Goal: Information Seeking & Learning: Learn about a topic

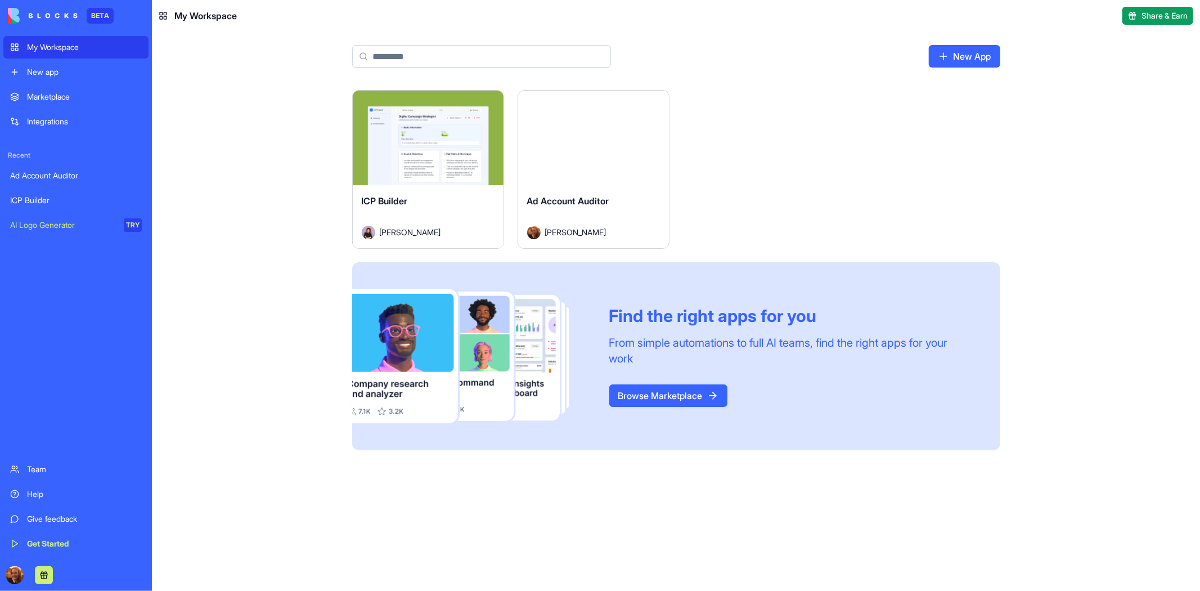
click at [453, 200] on div "ICP Builder" at bounding box center [428, 209] width 133 height 31
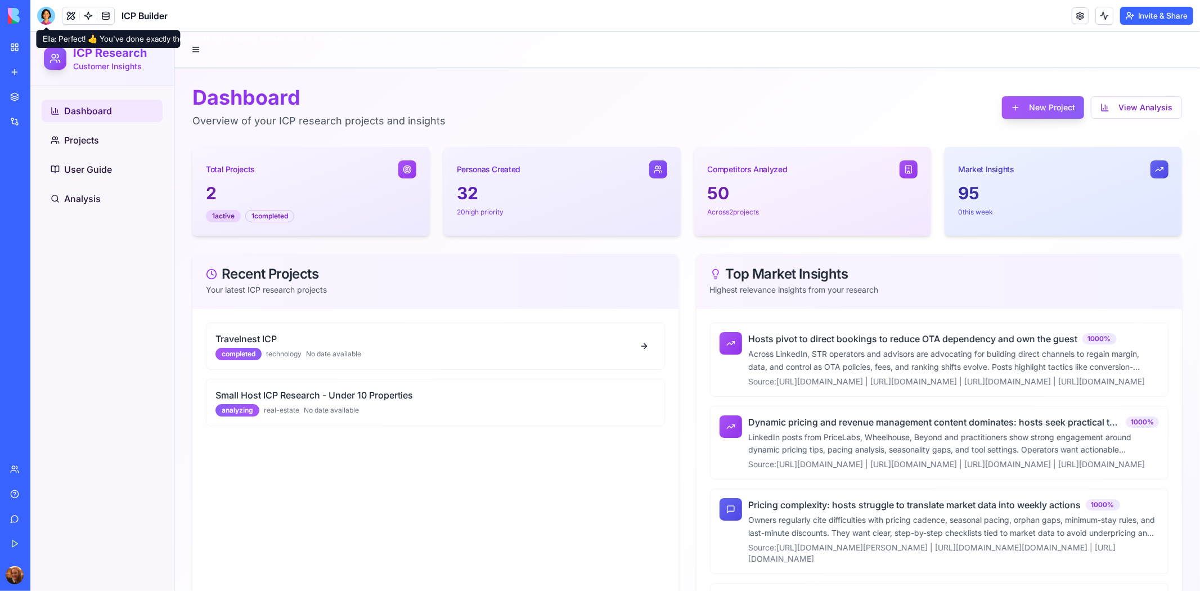
click at [44, 17] on div at bounding box center [46, 16] width 18 height 18
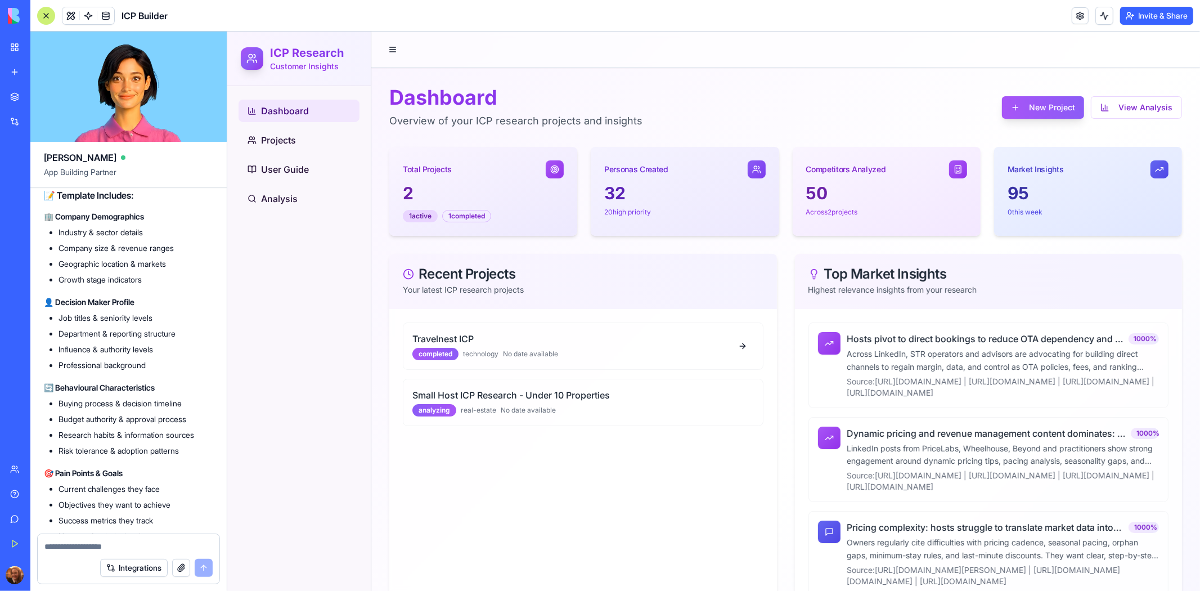
scroll to position [11192, 0]
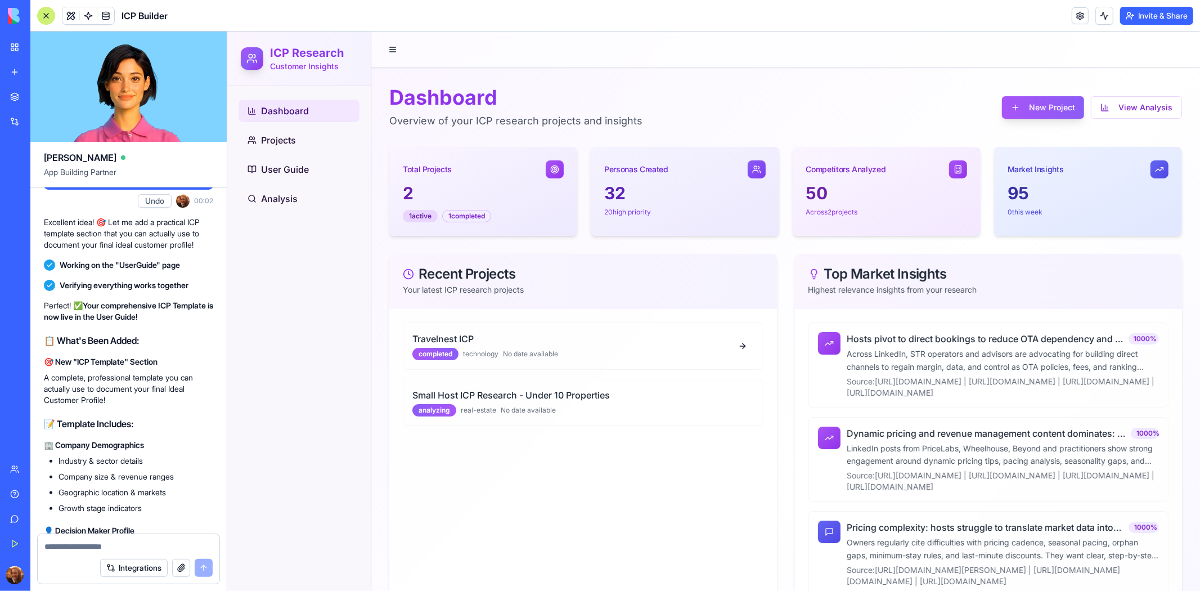
scroll to position [10992, 0]
click at [150, 205] on button "Undo" at bounding box center [155, 198] width 34 height 13
click at [323, 302] on div "Dashboard Projects User Guide Analysis" at bounding box center [298, 337] width 143 height 504
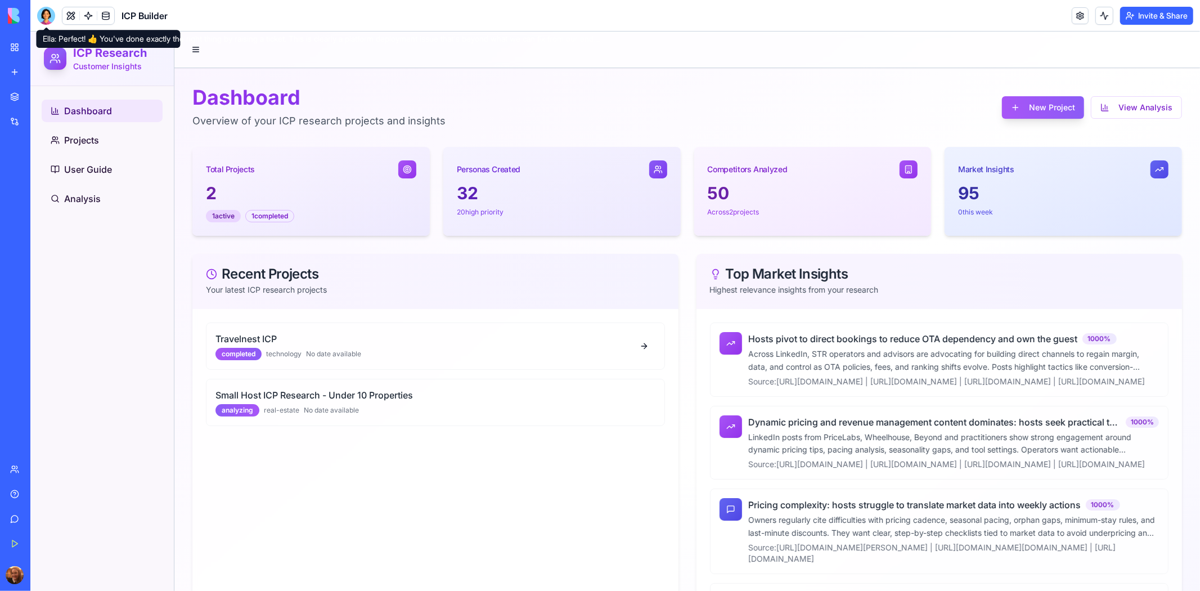
click at [44, 25] on span at bounding box center [46, 27] width 6 height 6
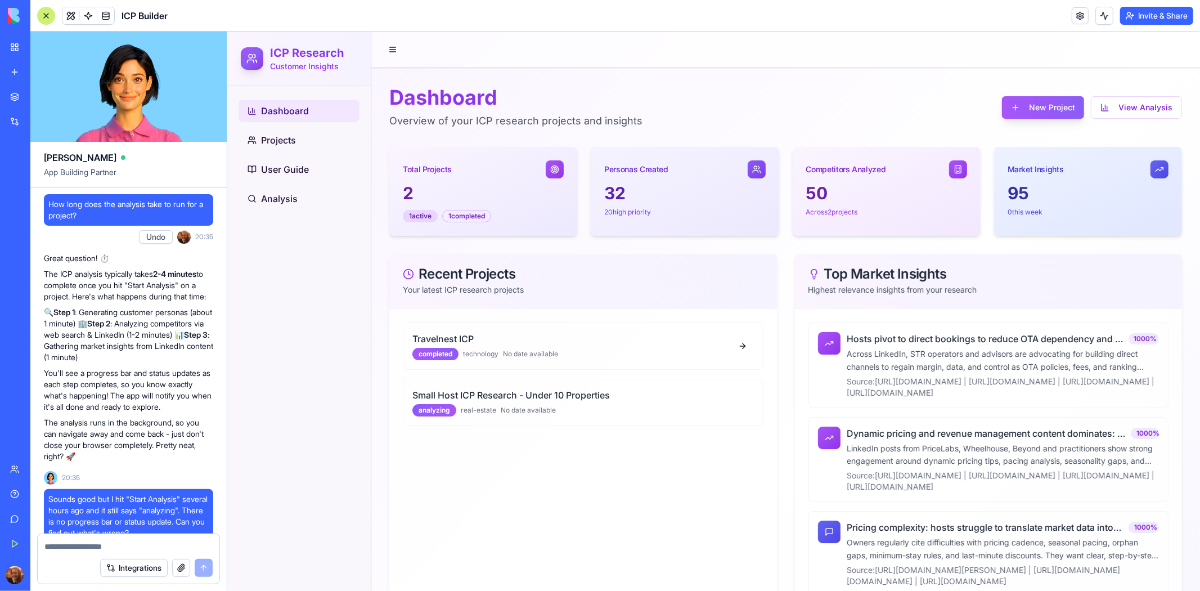
scroll to position [20090, 0]
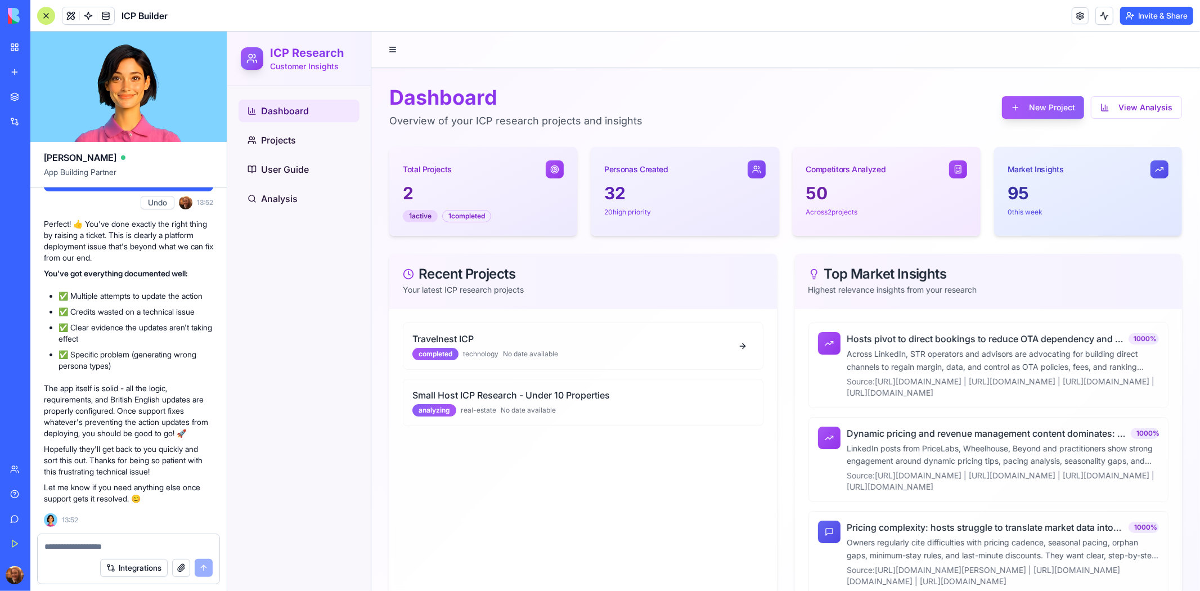
click at [211, 246] on p "Perfect! 👍 You've done exactly the right thing by raising a ticket. This is cle…" at bounding box center [128, 240] width 169 height 45
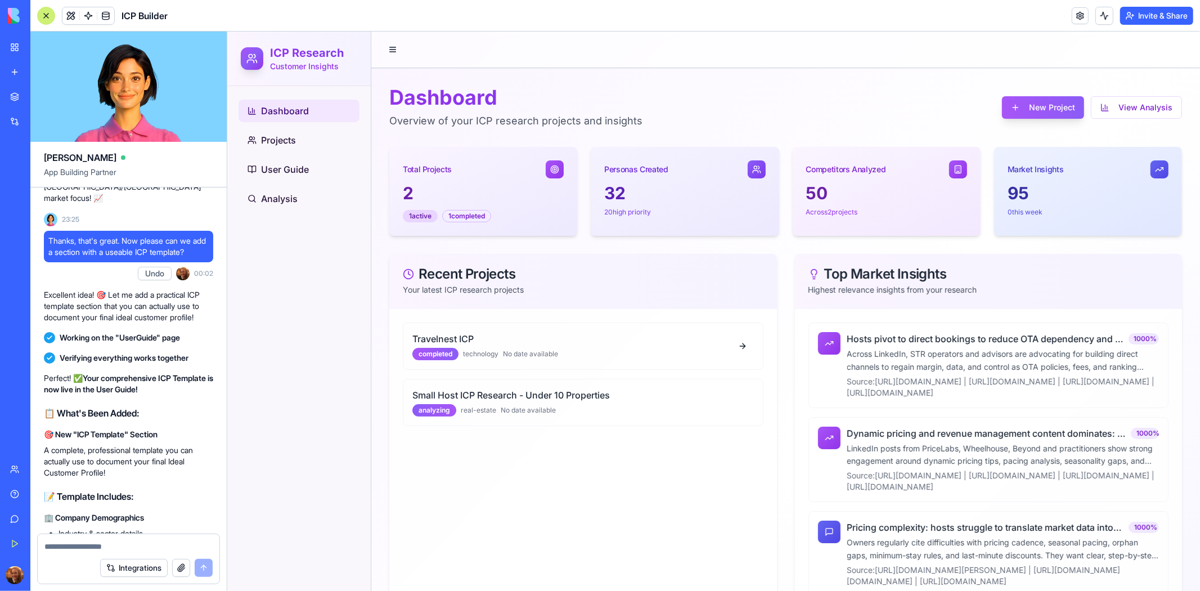
scroll to position [10941, 0]
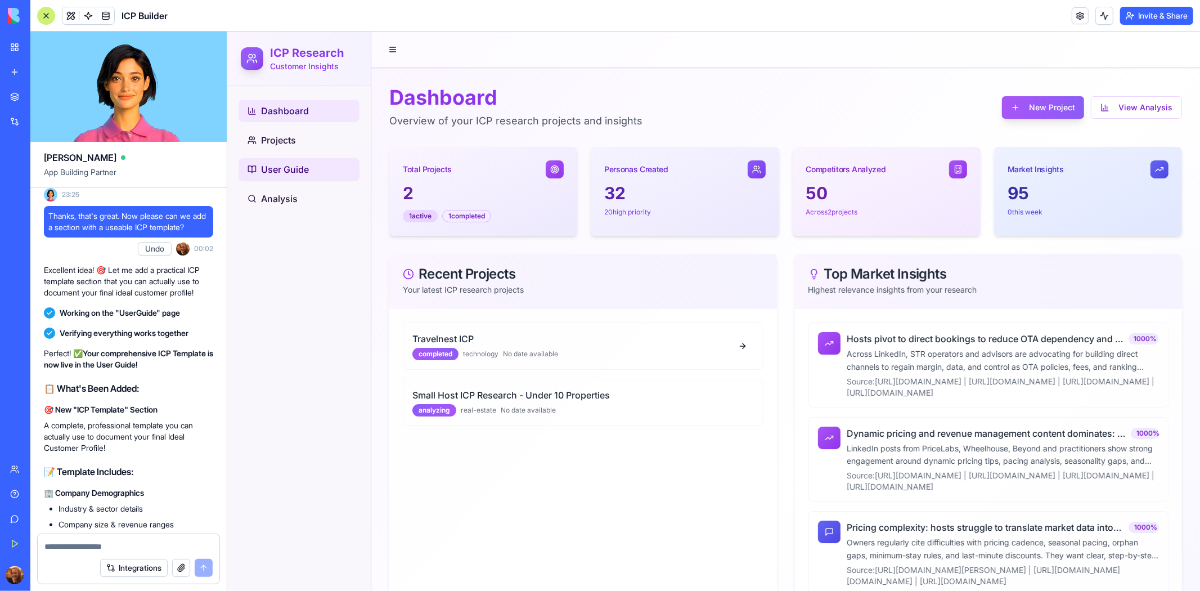
click at [286, 159] on link "User Guide" at bounding box center [298, 168] width 121 height 22
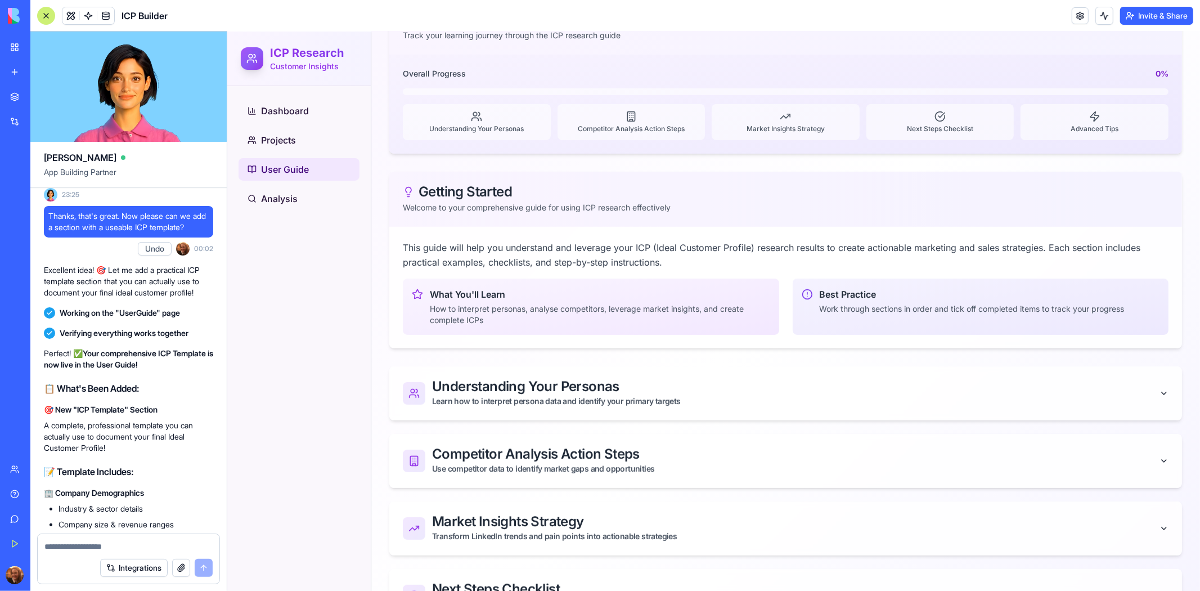
scroll to position [23, 0]
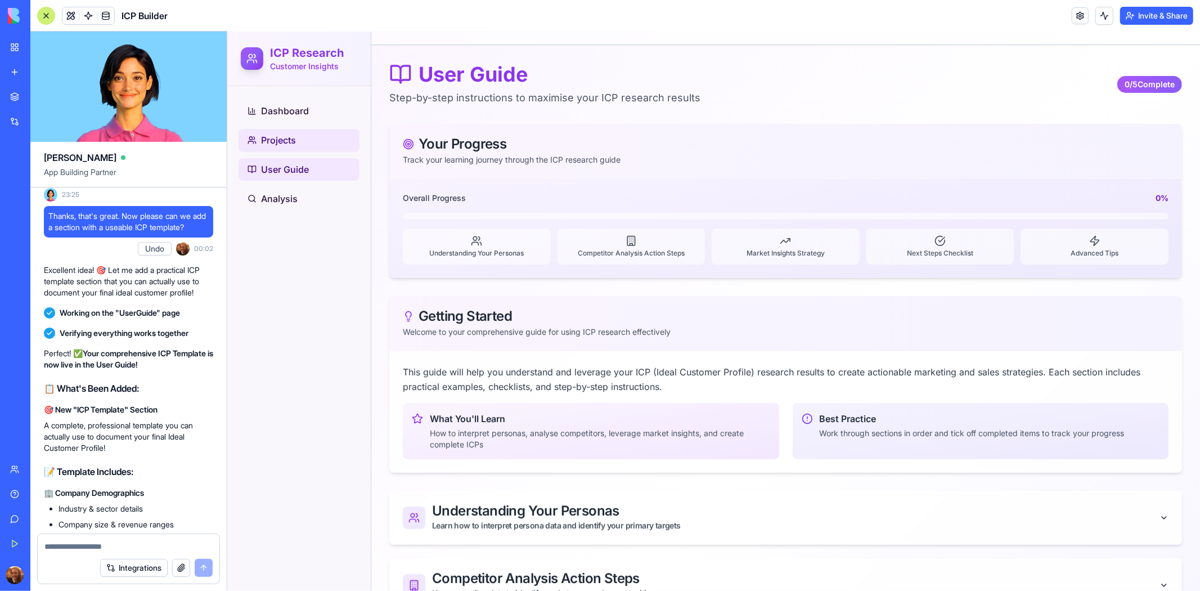
click at [266, 145] on span "Projects" at bounding box center [277, 139] width 35 height 13
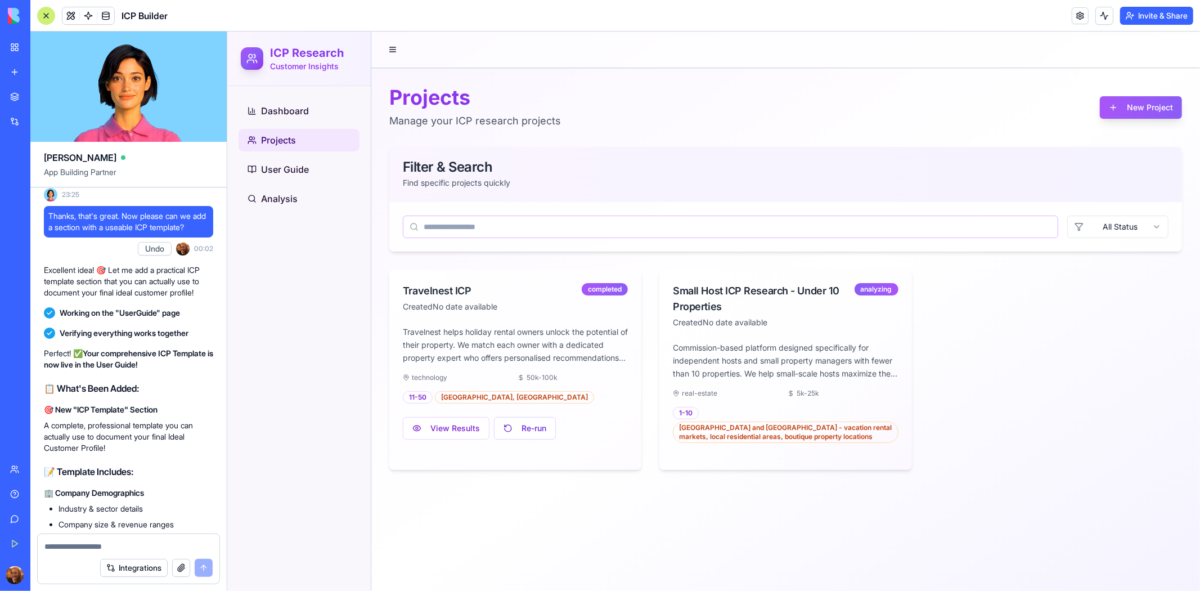
click at [615, 231] on input at bounding box center [729, 226] width 655 height 22
click at [612, 224] on input at bounding box center [729, 226] width 655 height 22
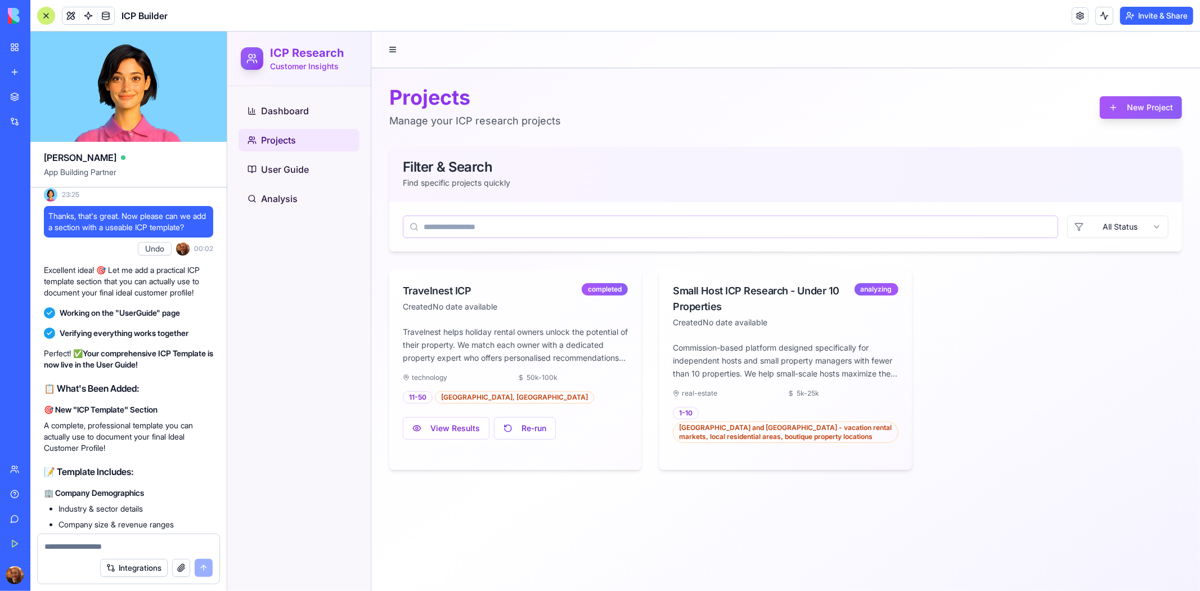
click at [612, 224] on input at bounding box center [729, 226] width 655 height 22
click at [212, 118] on p "Now your User Guide speaks proper British English throughout - from "analysing …" at bounding box center [128, 95] width 169 height 45
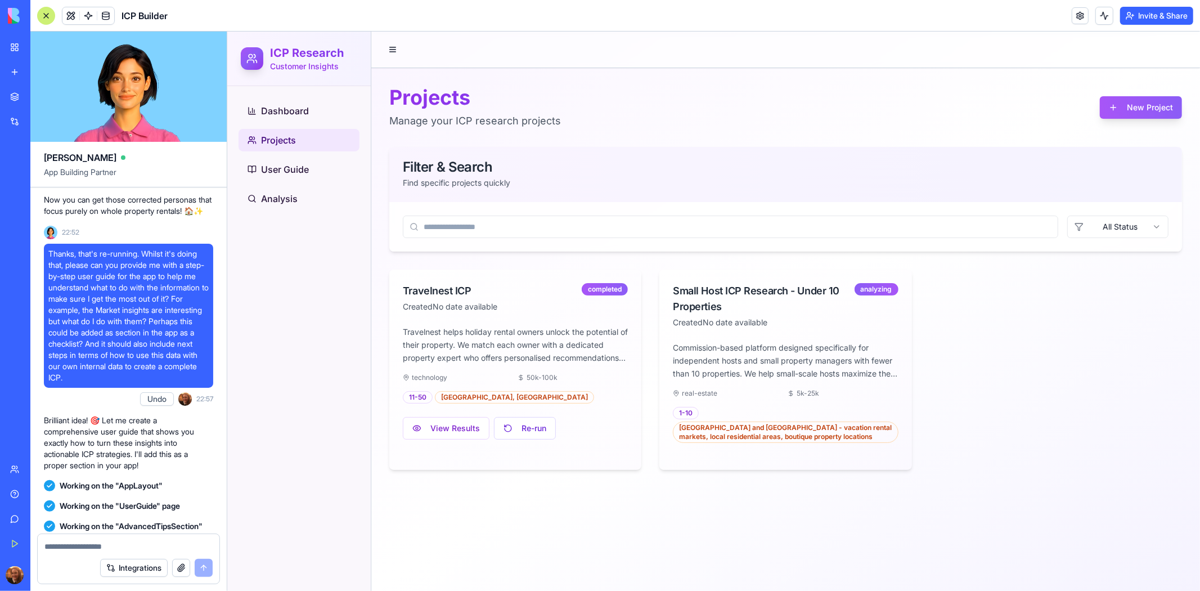
scroll to position [9192, 0]
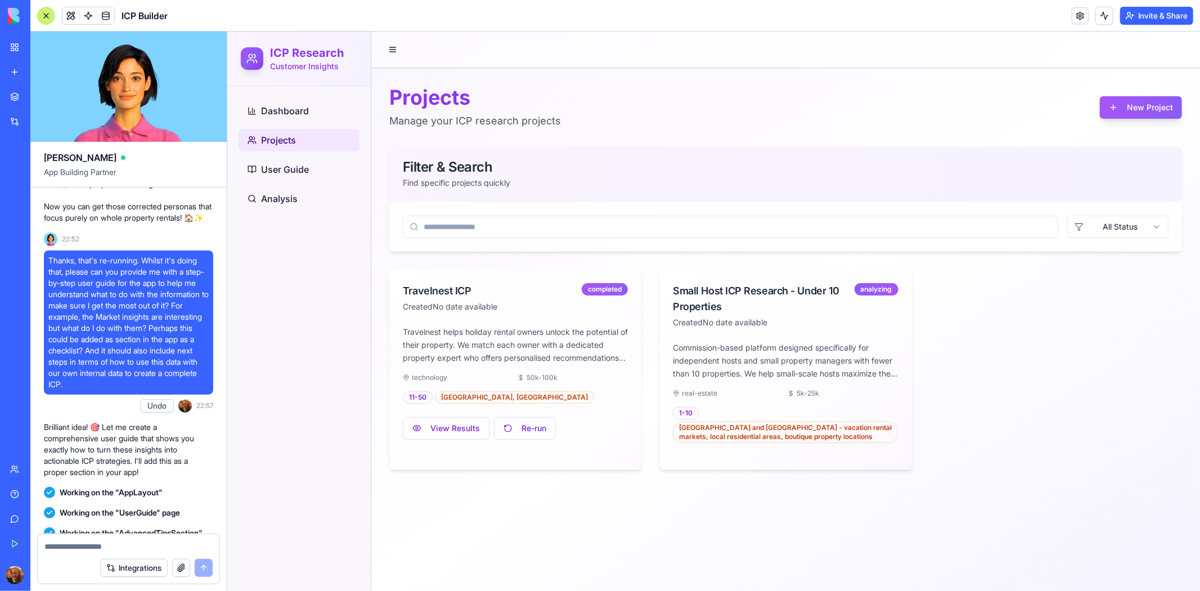
click at [212, 158] on li "🏢 Analyses fresh competitor data" at bounding box center [135, 152] width 155 height 11
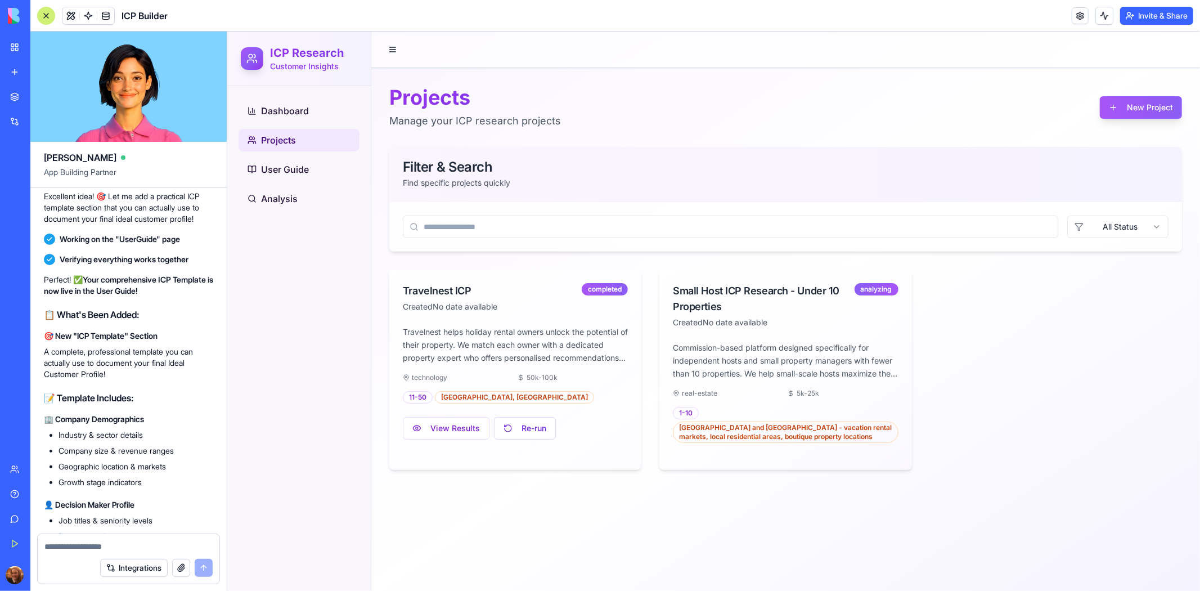
scroll to position [11016, 0]
click at [795, 289] on div "Small Host ICP Research - Under 10 Properties" at bounding box center [762, 297] width 181 height 31
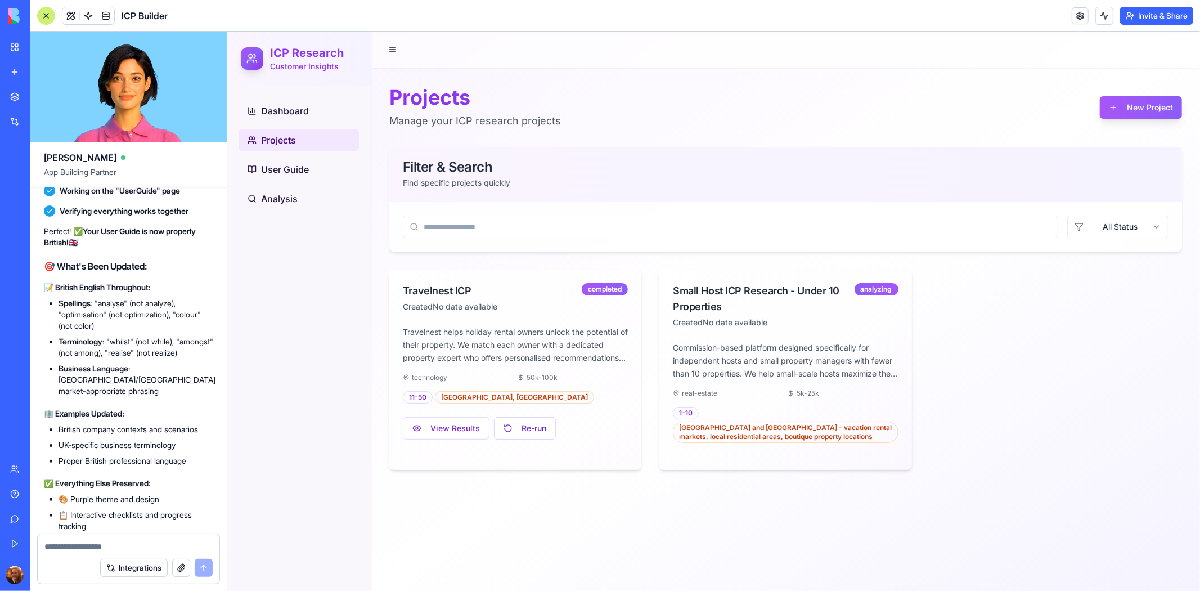
scroll to position [10391, 0]
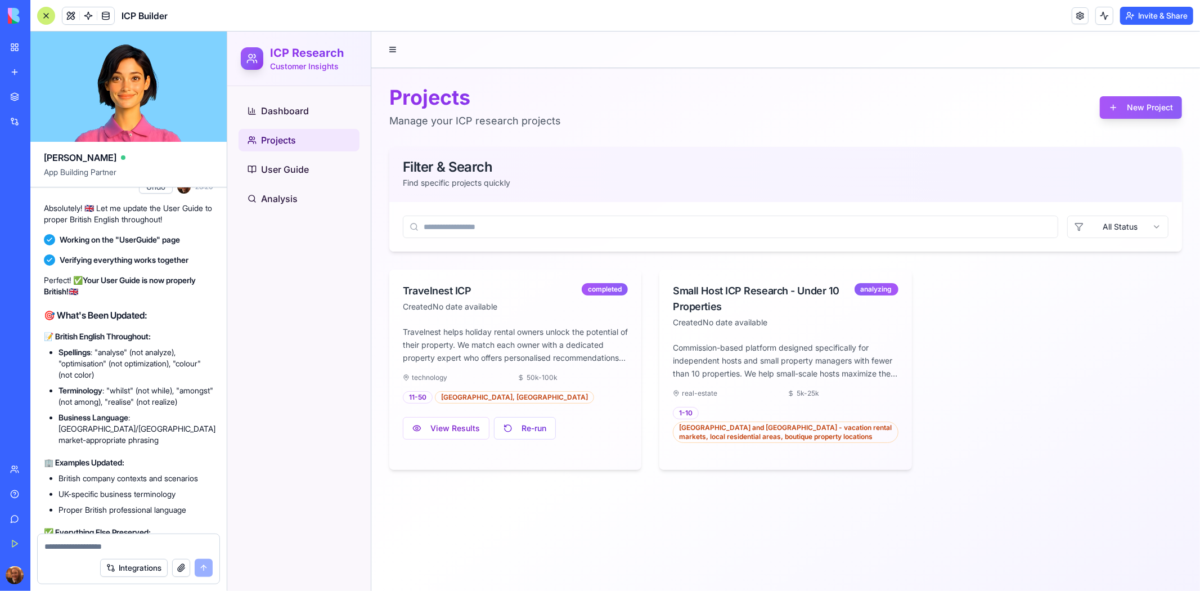
click at [160, 193] on button "Undo" at bounding box center [156, 186] width 34 height 13
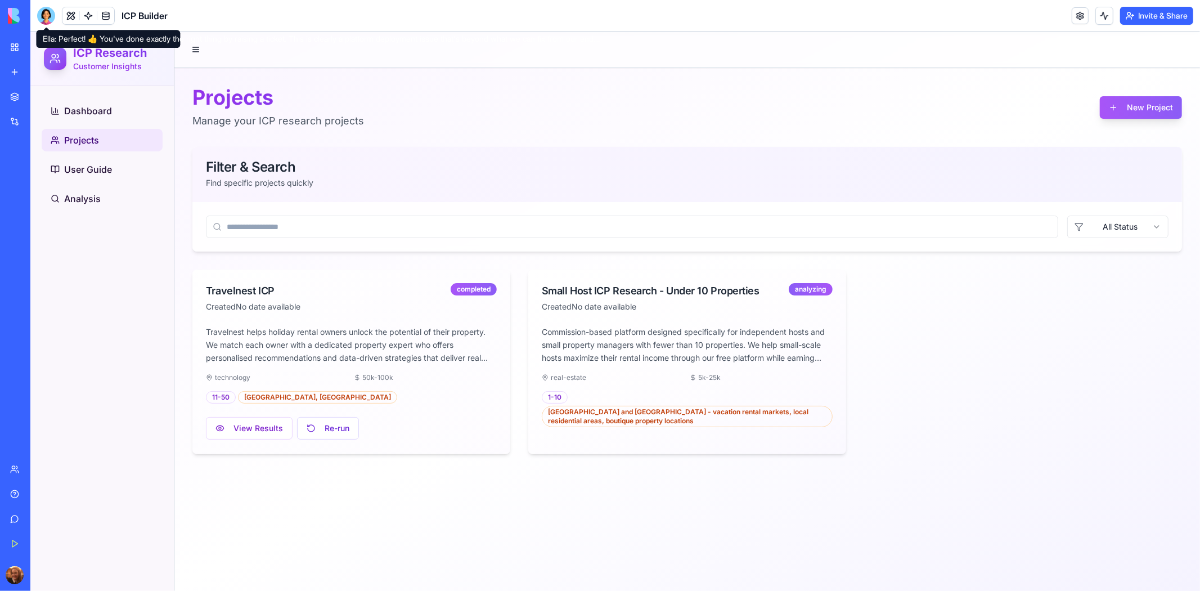
click at [51, 15] on div at bounding box center [46, 16] width 18 height 18
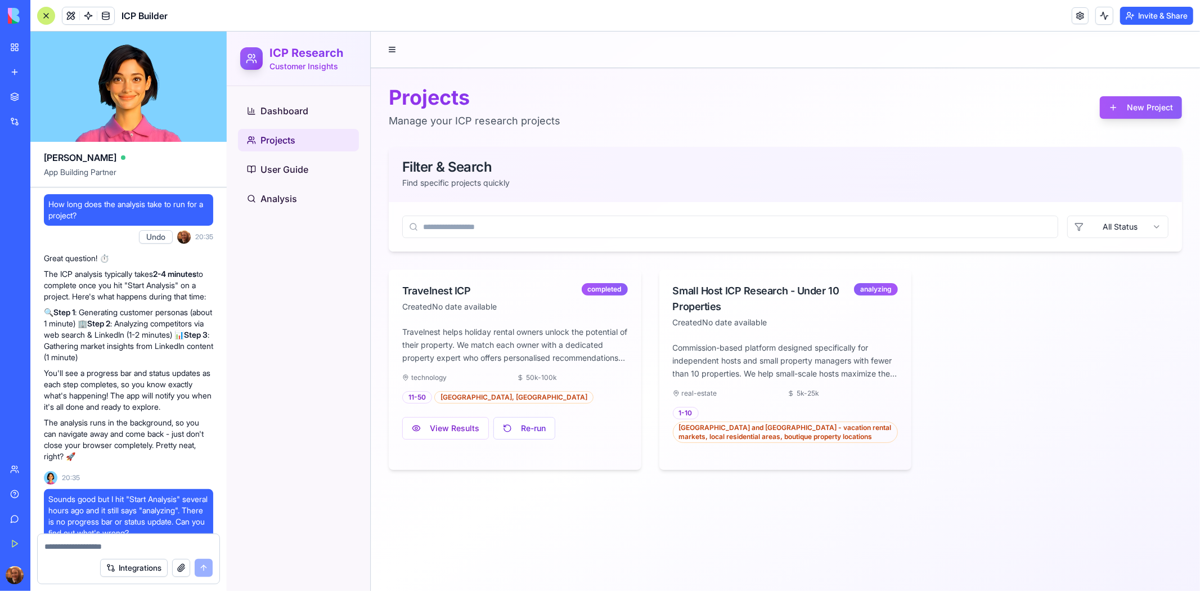
scroll to position [20090, 0]
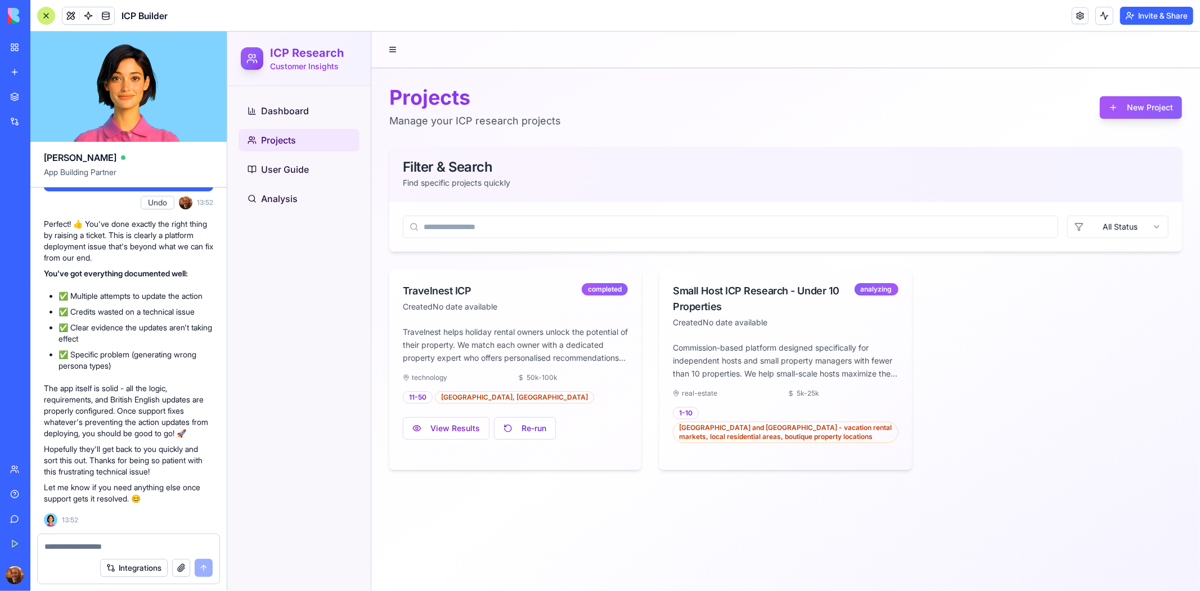
click at [615, 228] on input at bounding box center [729, 226] width 655 height 22
drag, startPoint x: 668, startPoint y: 289, endPoint x: 785, endPoint y: 294, distance: 117.7
click at [785, 294] on div "Small Host ICP Research - Under 10 Properties Created No date available analyzi…" at bounding box center [785, 305] width 252 height 72
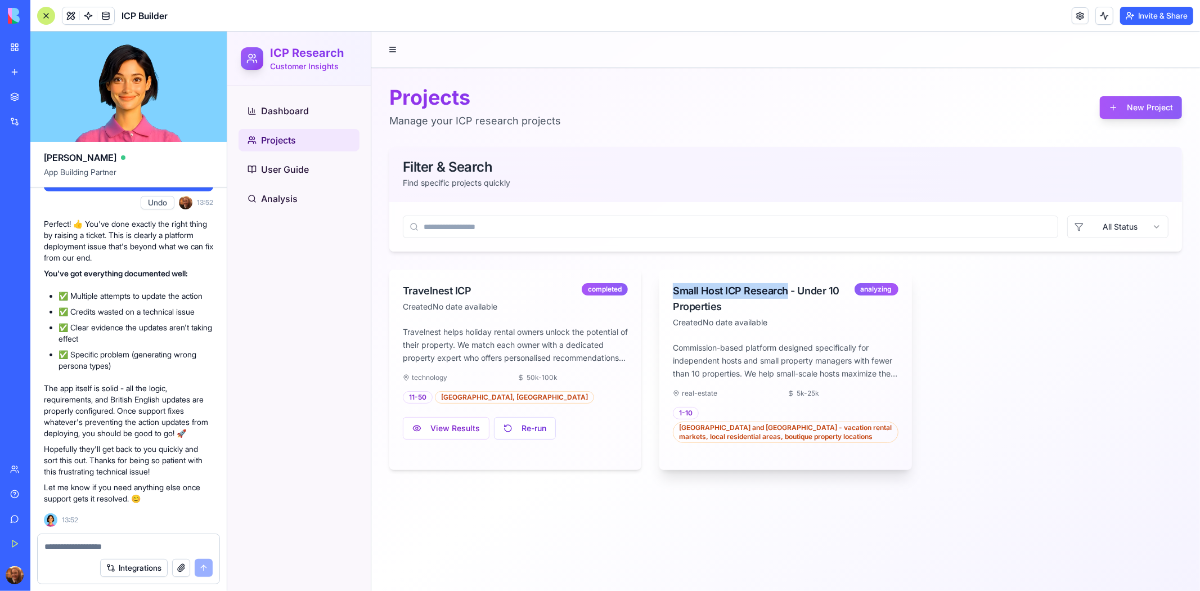
copy div "Small Host ICP Research"
click at [734, 298] on div "Small Host ICP Research - Under 10 Properties" at bounding box center [762, 297] width 181 height 31
drag, startPoint x: 673, startPoint y: 288, endPoint x: 725, endPoint y: 311, distance: 57.2
click at [725, 311] on div "Small Host ICP Research - Under 10 Properties" at bounding box center [762, 297] width 181 height 31
copy div "Small Host ICP Research - Under 10 Properties"
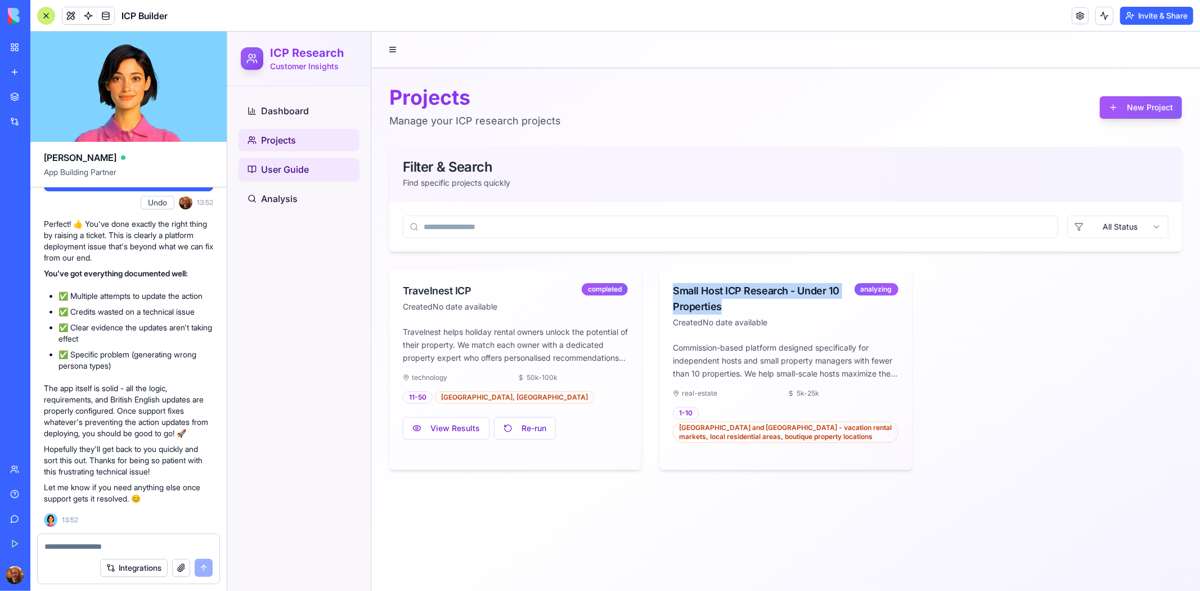
click at [280, 170] on span "User Guide" at bounding box center [284, 168] width 48 height 13
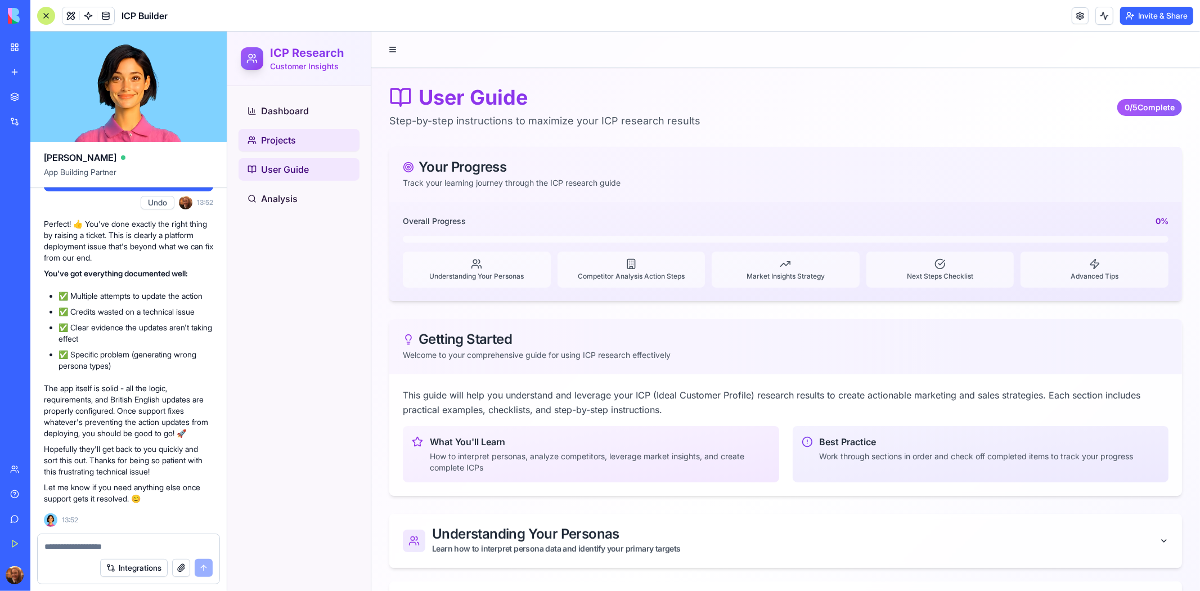
click at [296, 147] on link "Projects" at bounding box center [298, 139] width 121 height 22
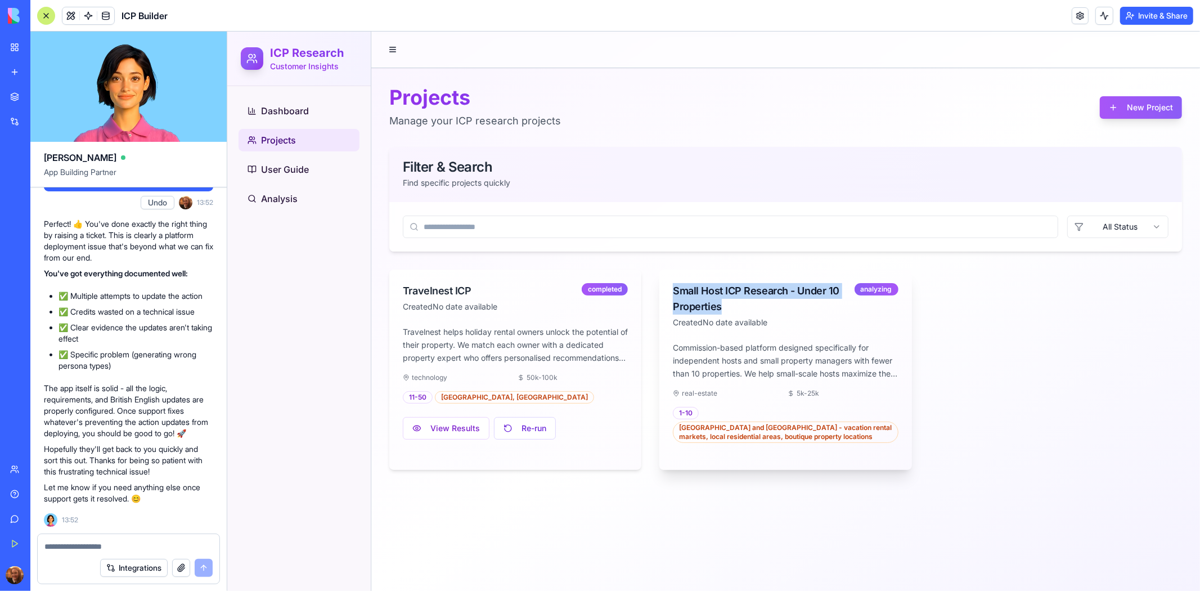
drag, startPoint x: 672, startPoint y: 291, endPoint x: 723, endPoint y: 301, distance: 52.1
click at [723, 301] on div "Small Host ICP Research - Under 10 Properties" at bounding box center [762, 297] width 181 height 31
copy div "Small Host ICP Research - Under 10 Properties"
